Goal: Task Accomplishment & Management: Use online tool/utility

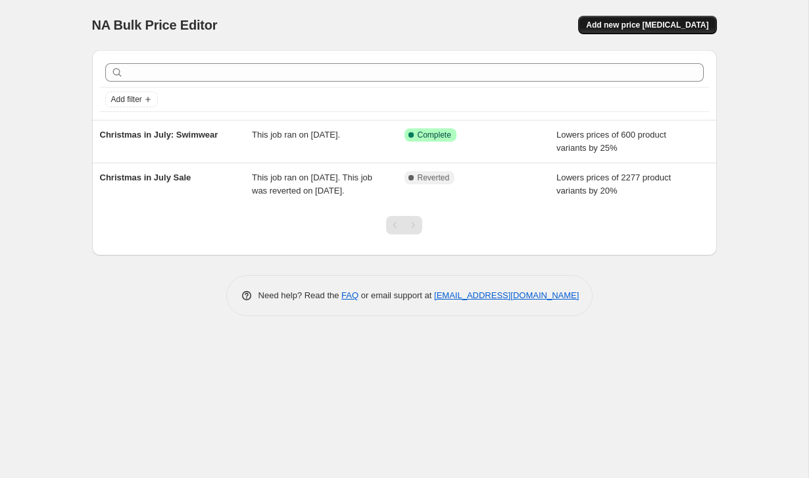
click at [646, 26] on span "Add new price [MEDICAL_DATA]" at bounding box center [647, 25] width 122 height 11
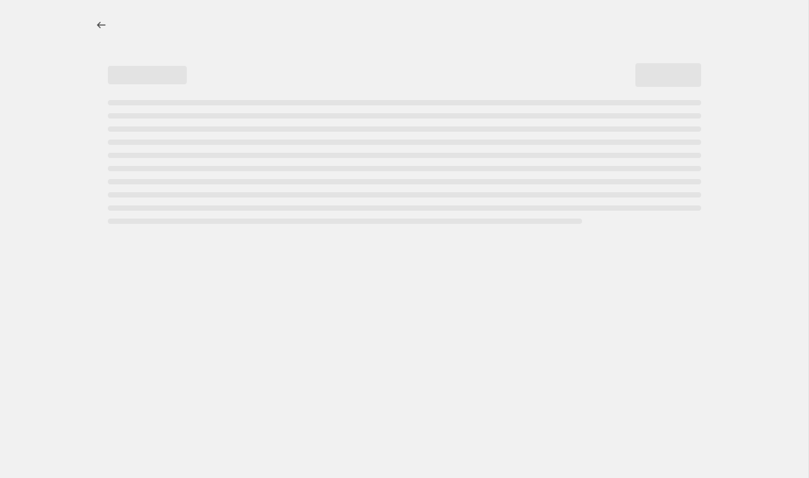
select select "percentage"
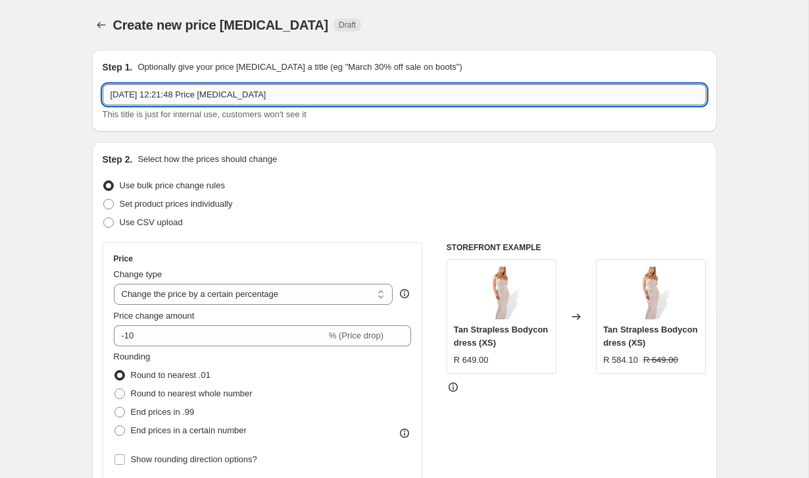
click at [140, 98] on input "[DATE] 12:21:48 Price [MEDICAL_DATA]" at bounding box center [405, 94] width 604 height 21
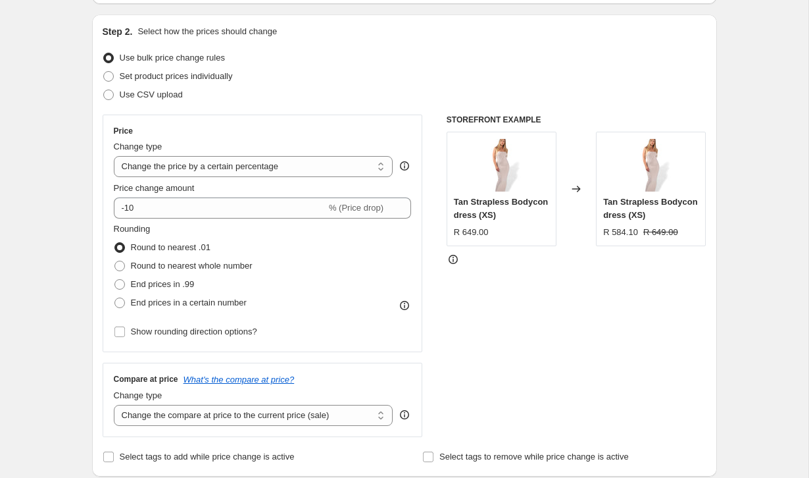
scroll to position [128, 0]
type input "Spring Sale"
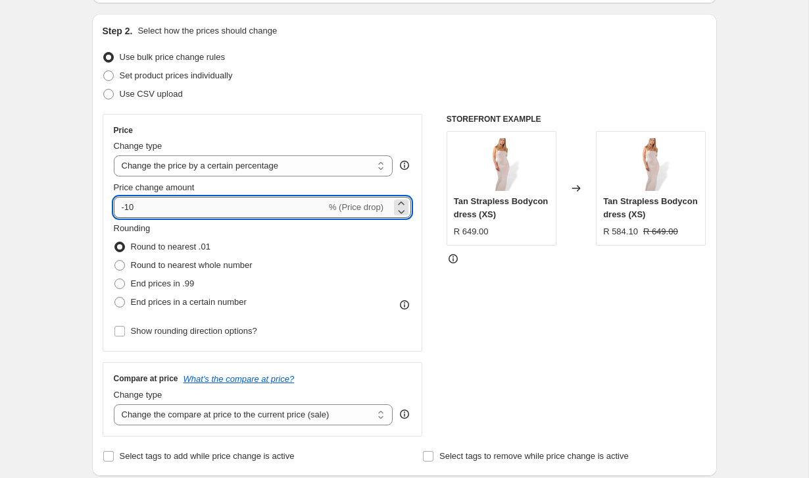
click at [161, 210] on input "-10" at bounding box center [220, 207] width 212 height 21
type input "-1"
type input "-20"
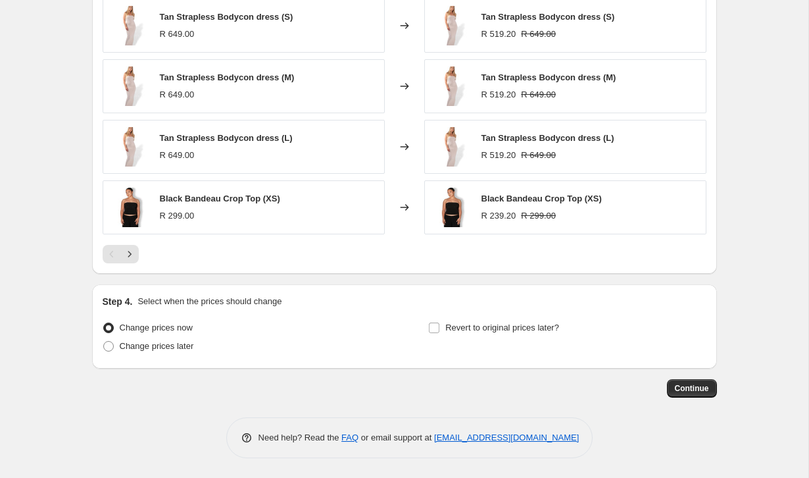
scroll to position [837, 0]
click at [452, 330] on span "Revert to original prices later?" at bounding box center [502, 327] width 114 height 10
click at [439, 330] on input "Revert to original prices later?" at bounding box center [434, 327] width 11 height 11
checkbox input "true"
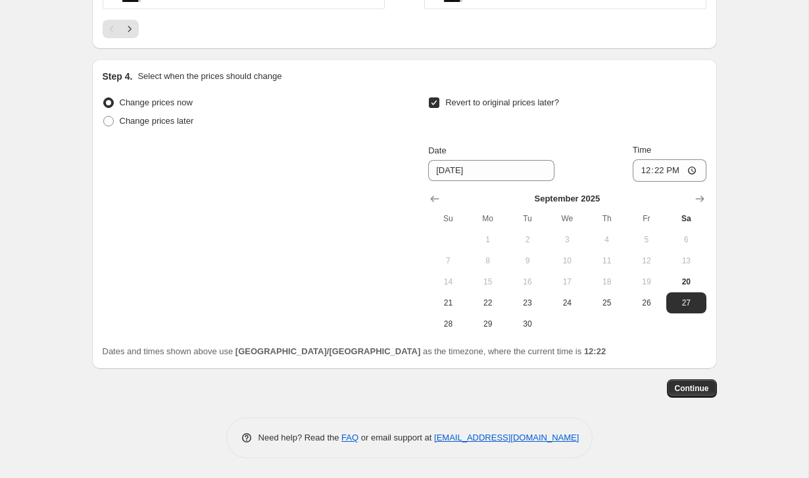
scroll to position [1064, 0]
click at [695, 205] on button "Show next month, October 2025" at bounding box center [700, 198] width 18 height 18
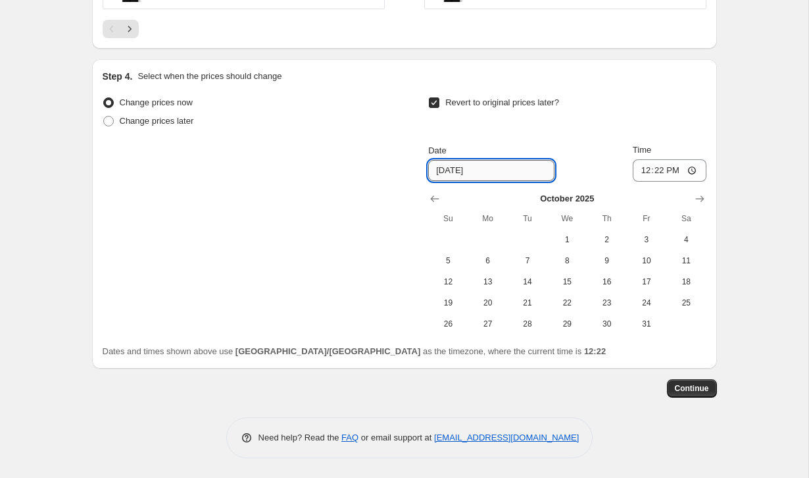
click at [484, 171] on input "[DATE]" at bounding box center [491, 170] width 126 height 21
click at [565, 234] on span "1" at bounding box center [567, 239] width 29 height 11
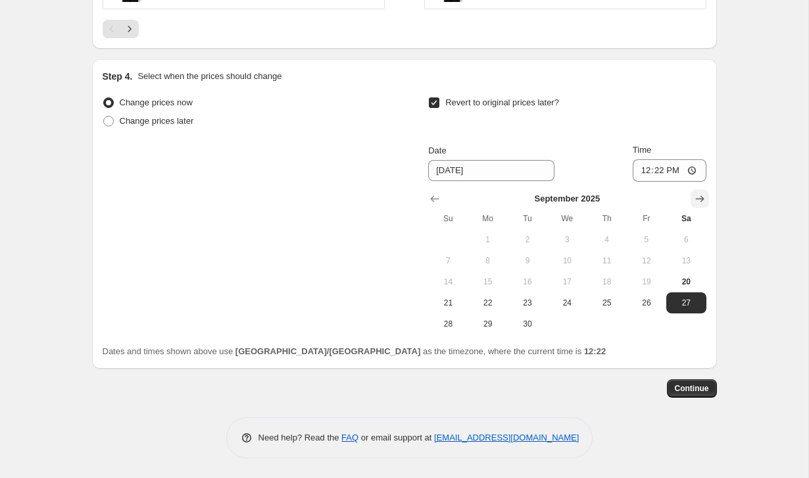
click at [700, 196] on icon "Show next month, October 2025" at bounding box center [699, 198] width 13 height 13
click at [575, 241] on span "1" at bounding box center [567, 239] width 29 height 11
type input "[DATE]"
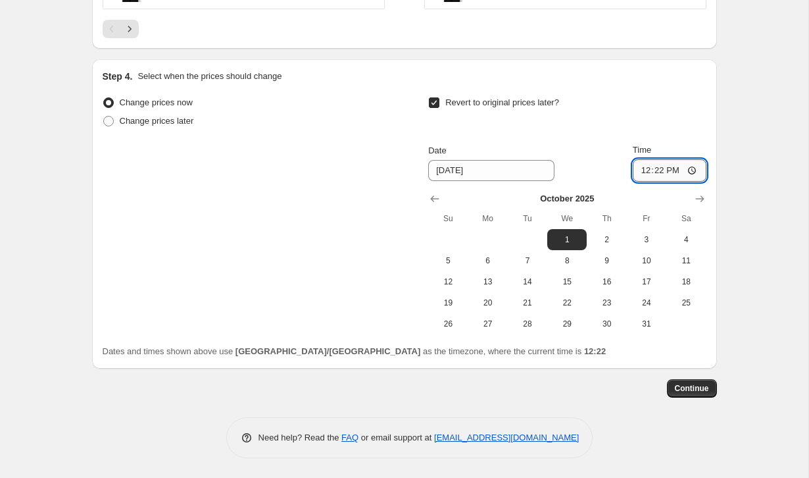
click at [705, 168] on input "12:22" at bounding box center [670, 170] width 74 height 22
click at [676, 174] on input "12:22" at bounding box center [670, 170] width 74 height 22
click at [695, 174] on input "12:22" at bounding box center [670, 170] width 74 height 22
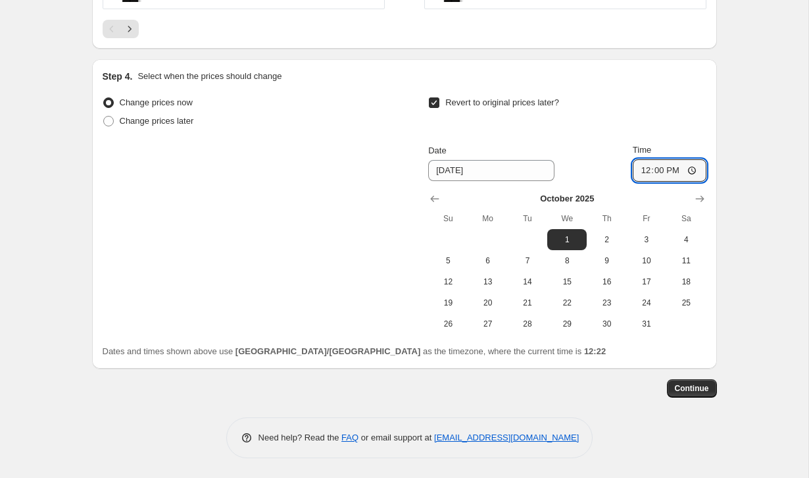
type input "12:00"
click at [700, 392] on span "Continue" at bounding box center [692, 388] width 34 height 11
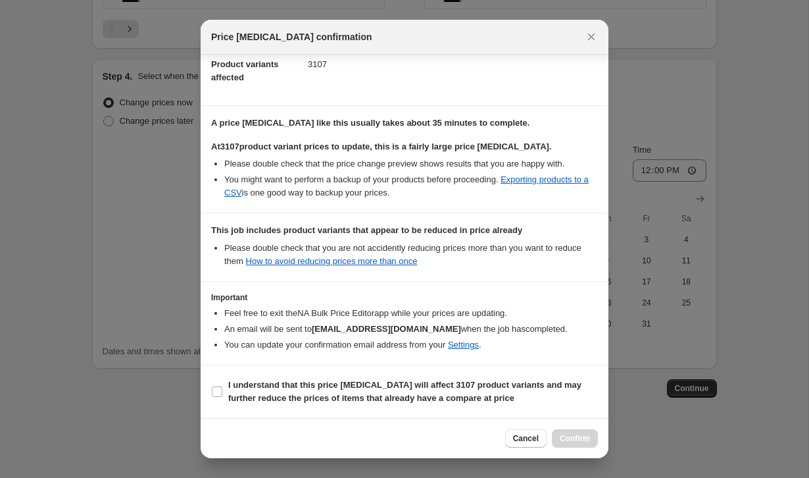
scroll to position [162, 0]
click at [217, 391] on input "I understand that this price [MEDICAL_DATA] will affect 3107 product variants a…" at bounding box center [217, 391] width 11 height 11
checkbox input "true"
click at [567, 437] on span "Confirm" at bounding box center [575, 438] width 30 height 11
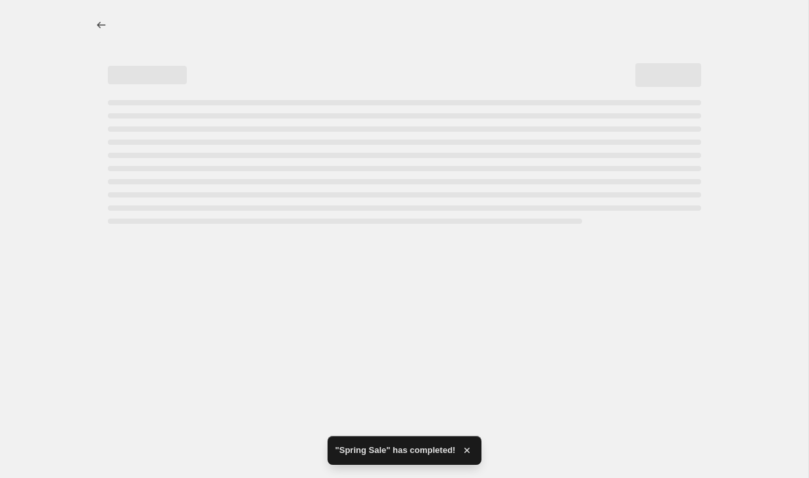
select select "percentage"
